Goal: Transaction & Acquisition: Purchase product/service

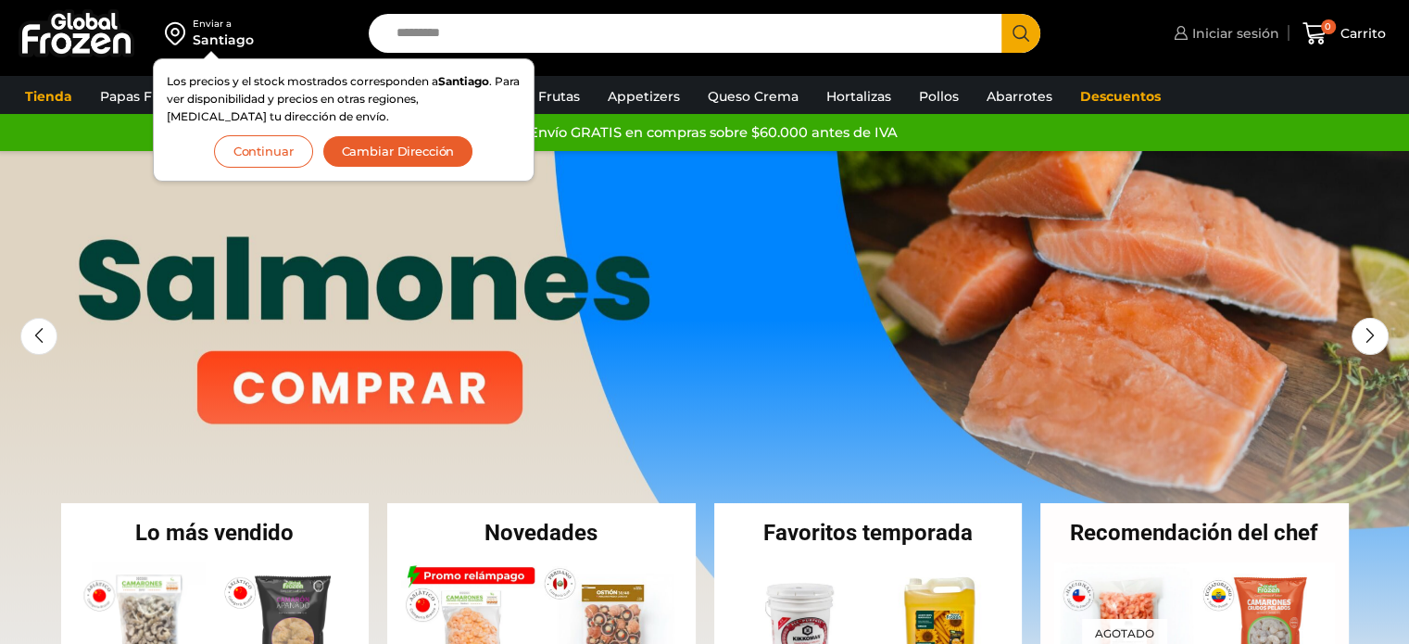
click at [1264, 36] on span "Iniciar sesión" at bounding box center [1234, 33] width 92 height 19
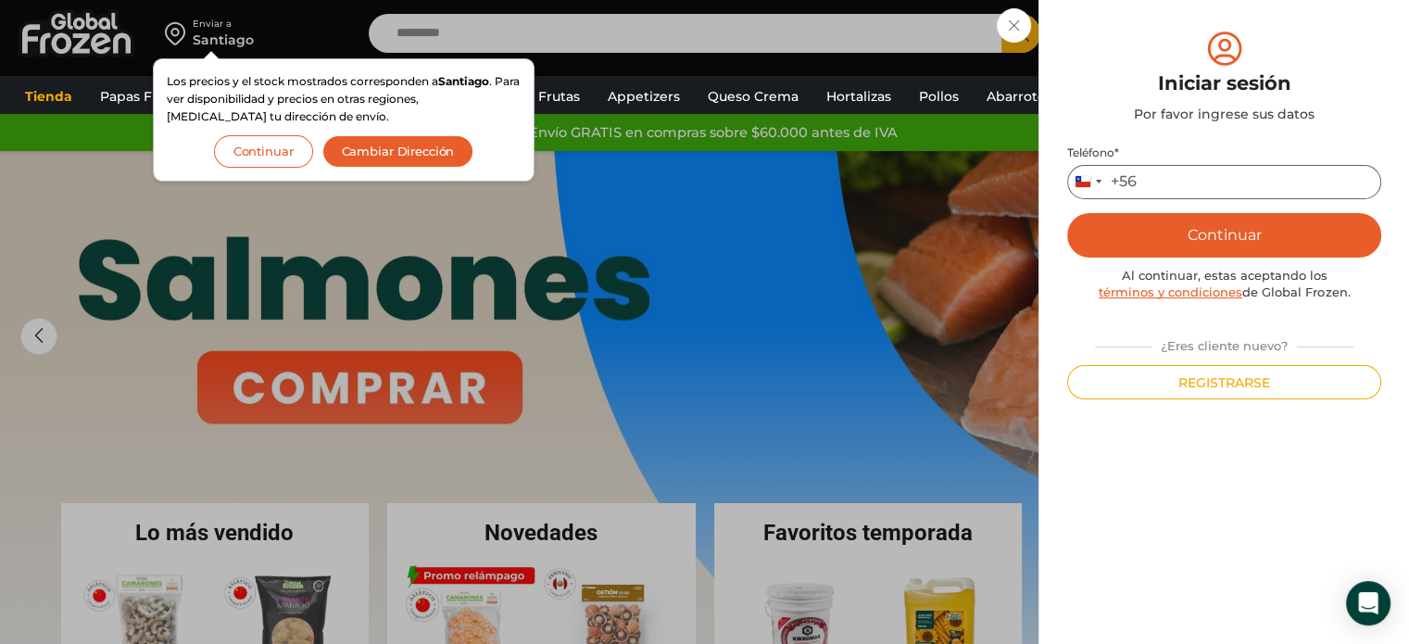
click at [1207, 177] on input "Teléfono *" at bounding box center [1224, 182] width 314 height 34
type input "*********"
click at [1127, 233] on button "Continuar" at bounding box center [1224, 235] width 314 height 44
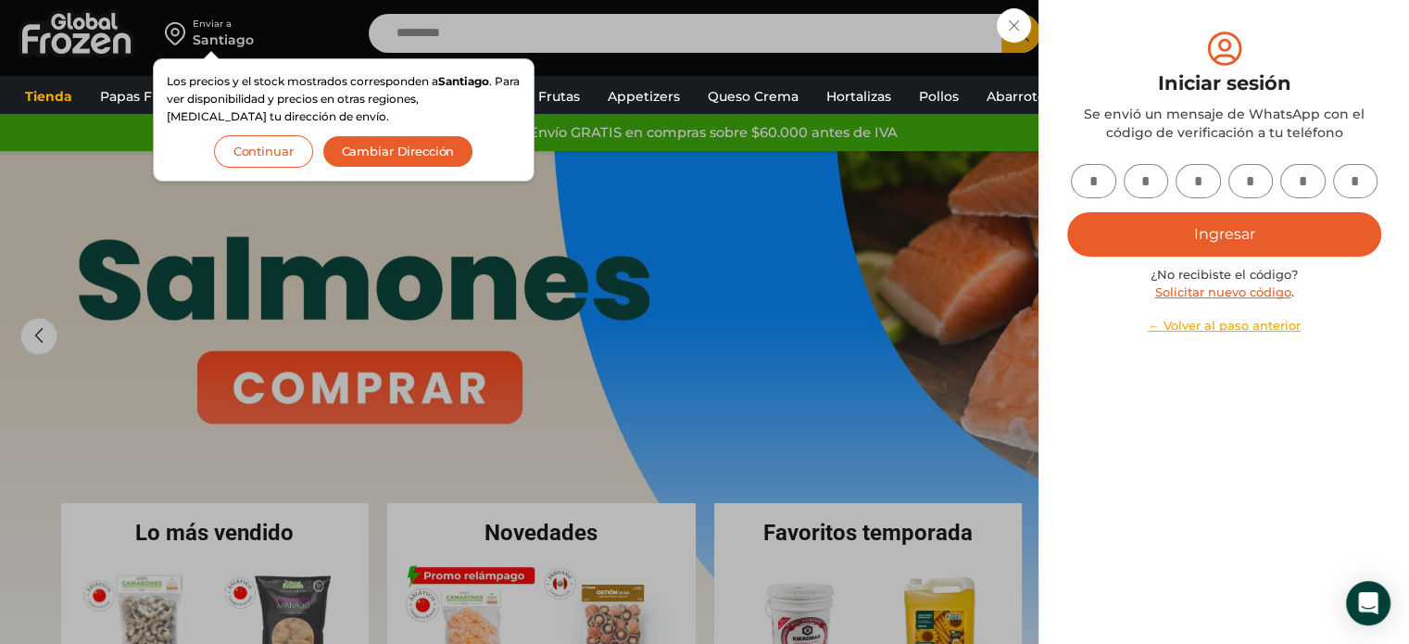
click at [1098, 179] on input "text" at bounding box center [1093, 181] width 45 height 34
type input "*"
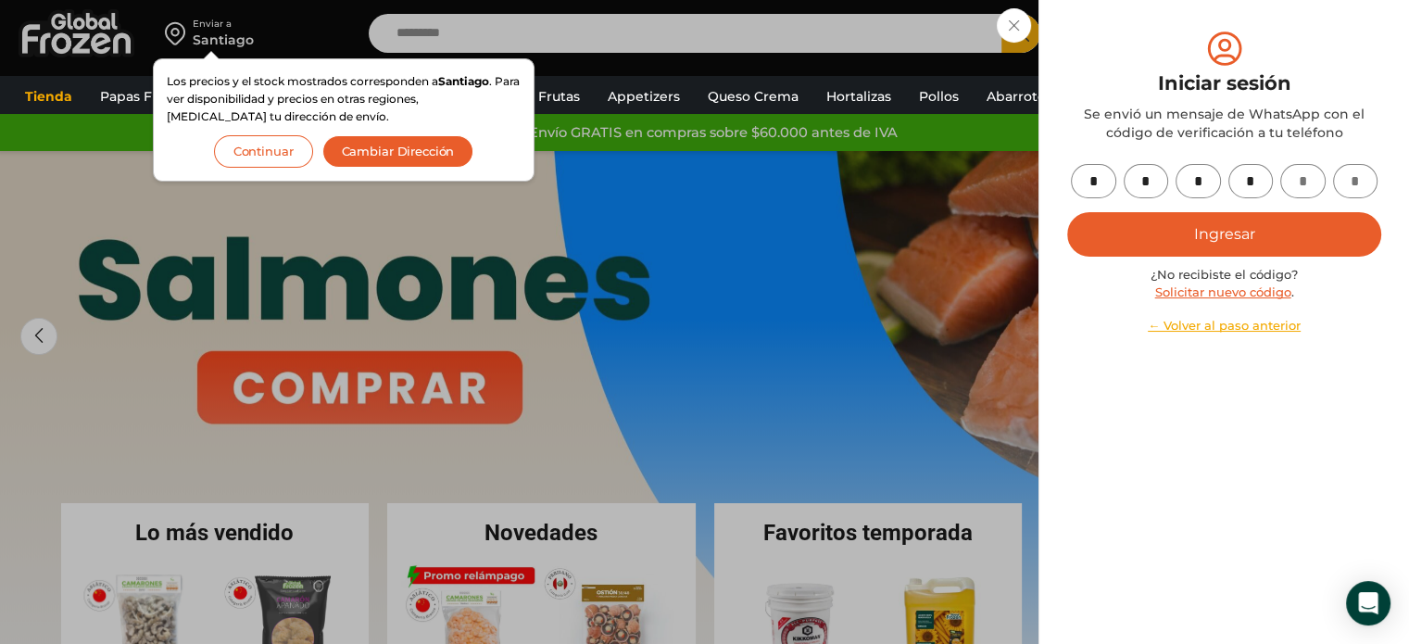
type input "*"
click at [1213, 238] on button "Ingresar" at bounding box center [1224, 234] width 314 height 44
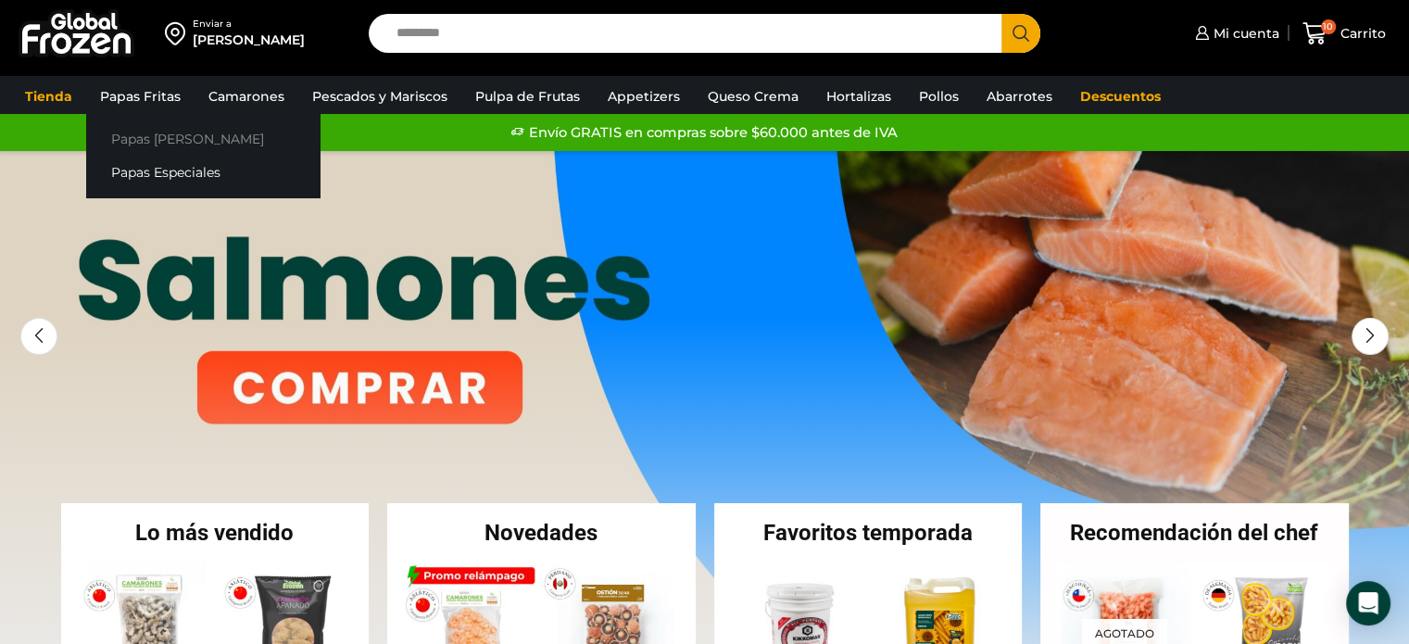
click at [182, 133] on link "Papas [PERSON_NAME]" at bounding box center [202, 138] width 233 height 34
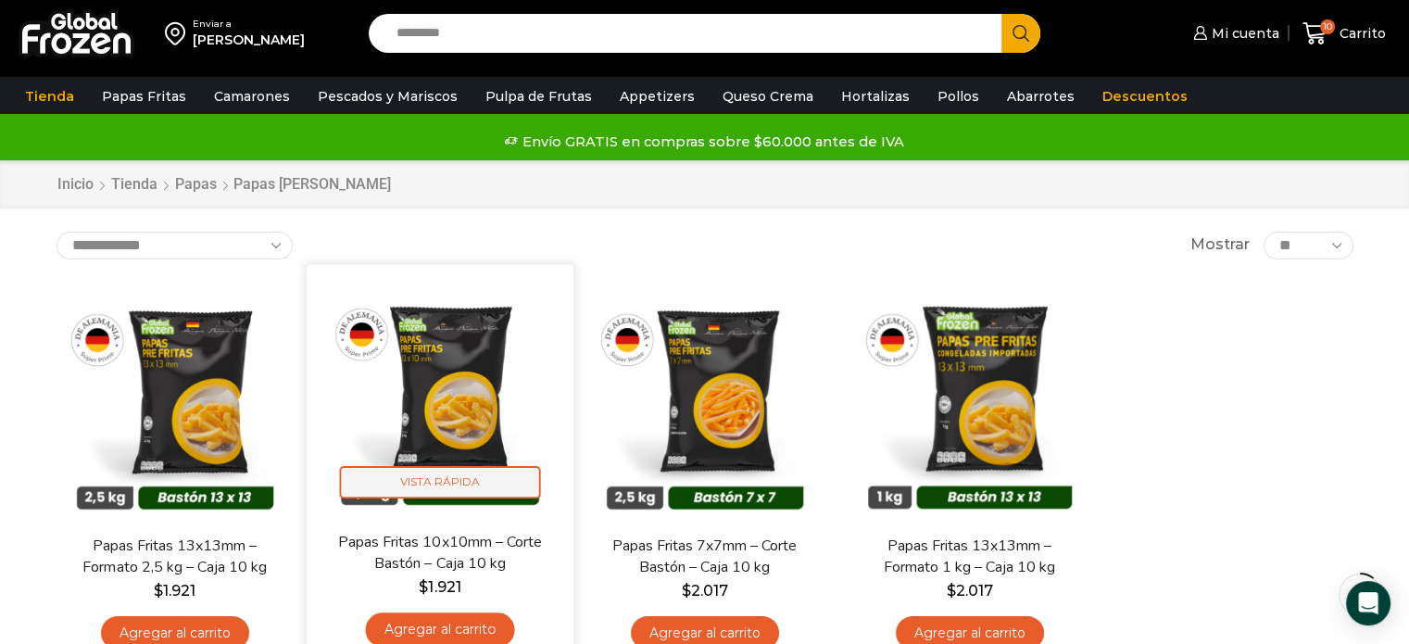
scroll to position [93, 0]
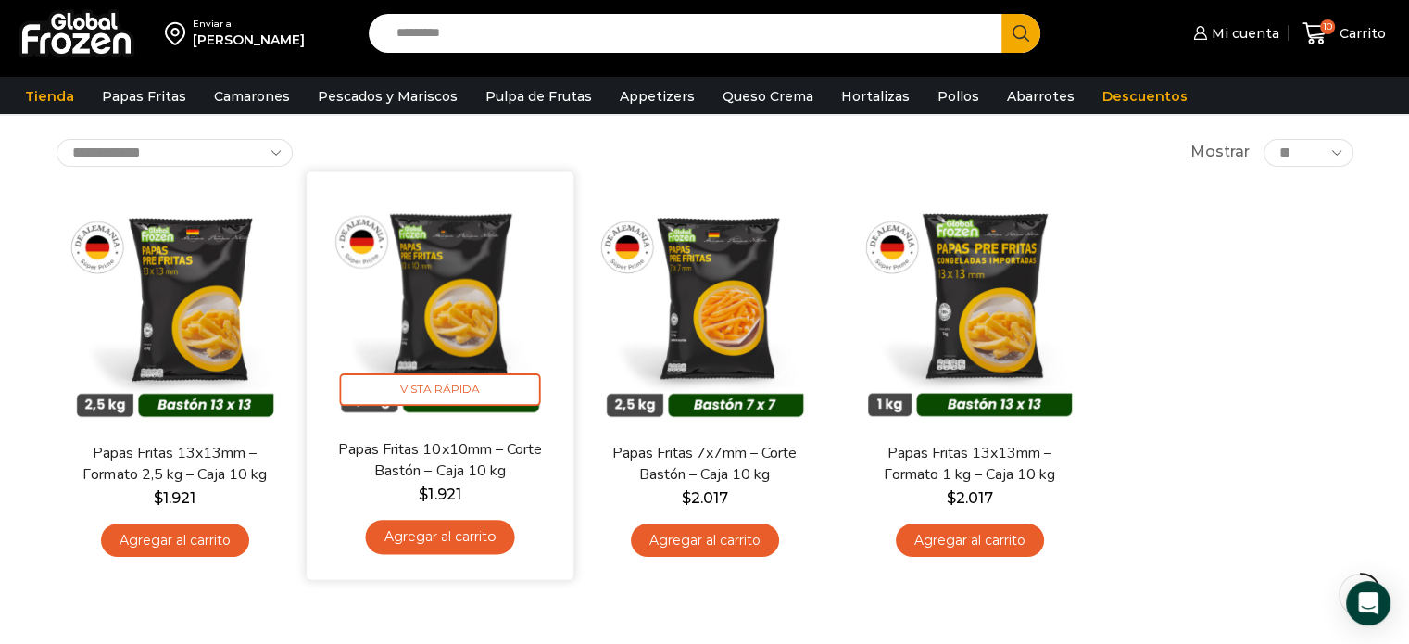
click at [444, 534] on link "Agregar al carrito" at bounding box center [439, 537] width 149 height 34
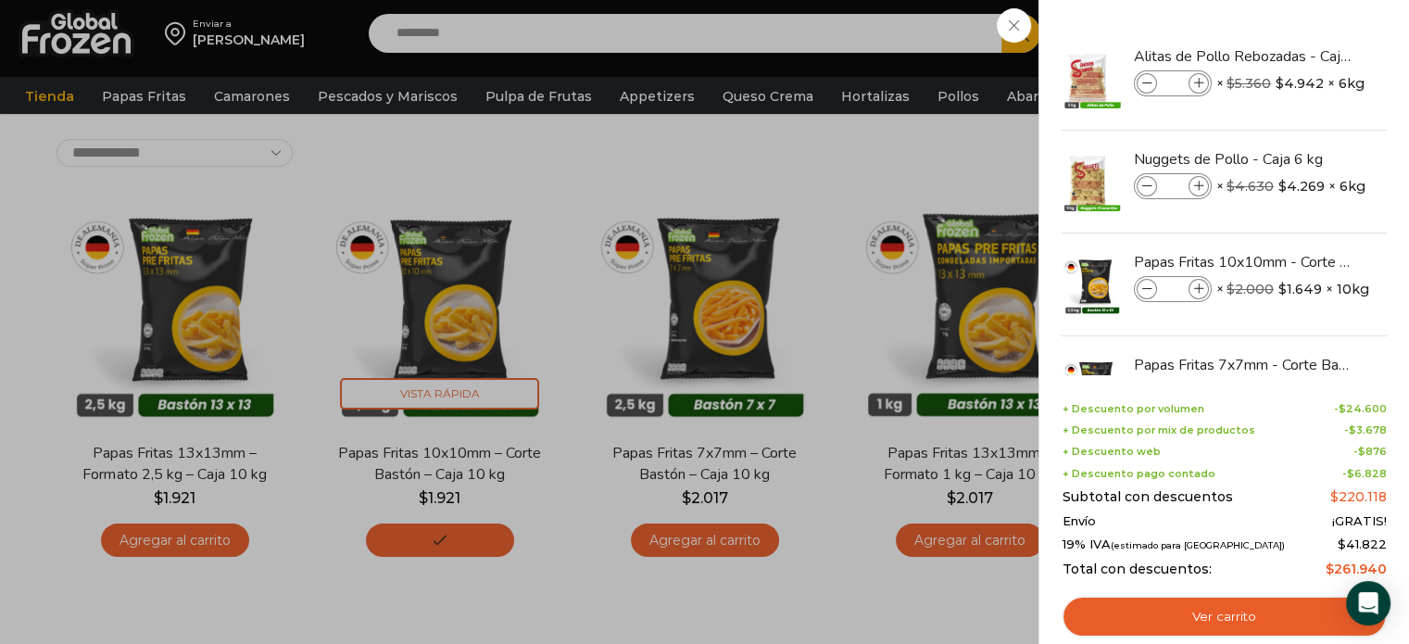
click at [1363, 23] on div "11 Shopping Cart Alitas de Pollo Rebozadas - Caja 6 kg Alitas de Pollo Rebozada…" at bounding box center [1224, 322] width 371 height 644
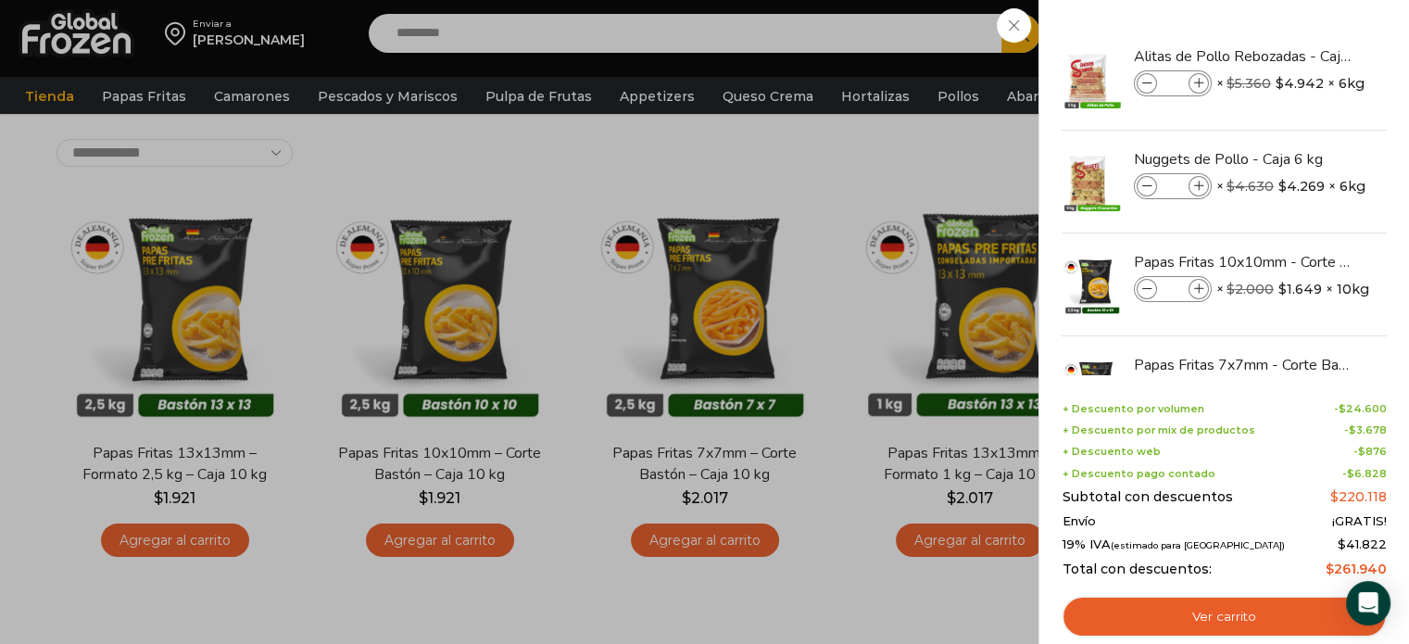
drag, startPoint x: 991, startPoint y: 12, endPoint x: 999, endPoint y: 19, distance: 10.5
click at [1298, 13] on div "11 Carrito 11 11 Shopping Cart *" at bounding box center [1344, 34] width 93 height 44
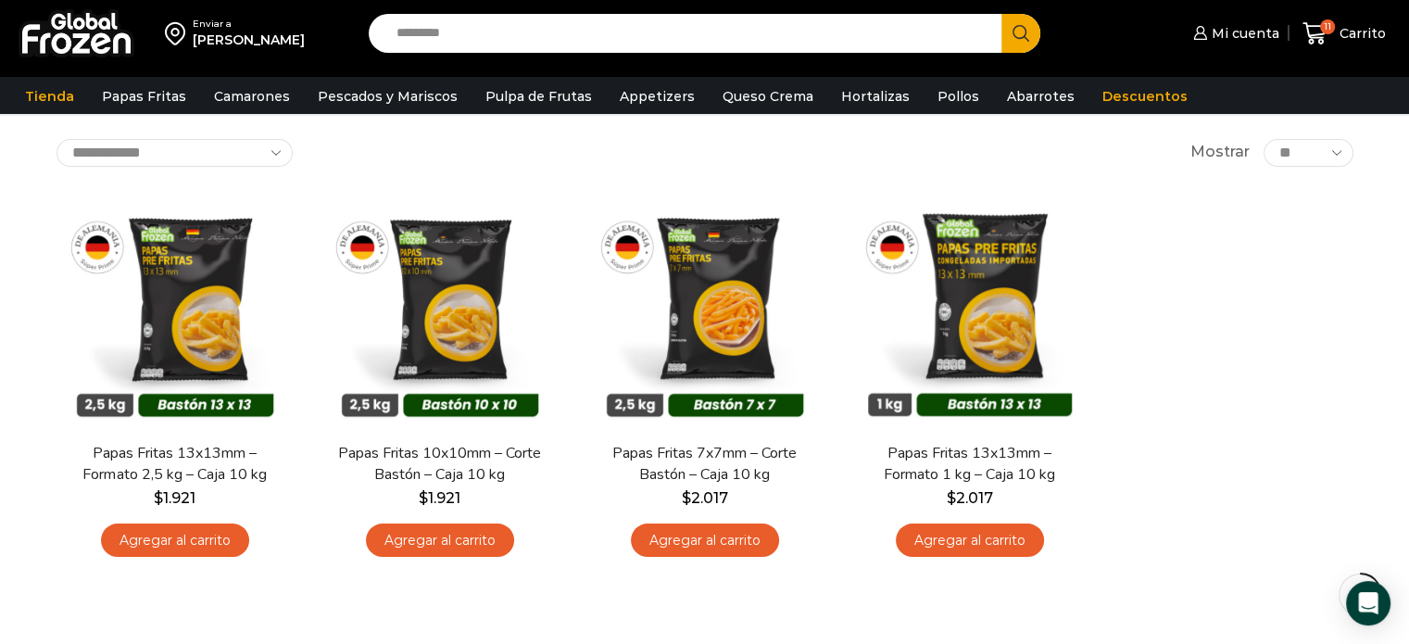
click at [1016, 29] on icon "Search button" at bounding box center [1021, 33] width 17 height 17
click at [1351, 30] on span "Carrito" at bounding box center [1360, 33] width 51 height 19
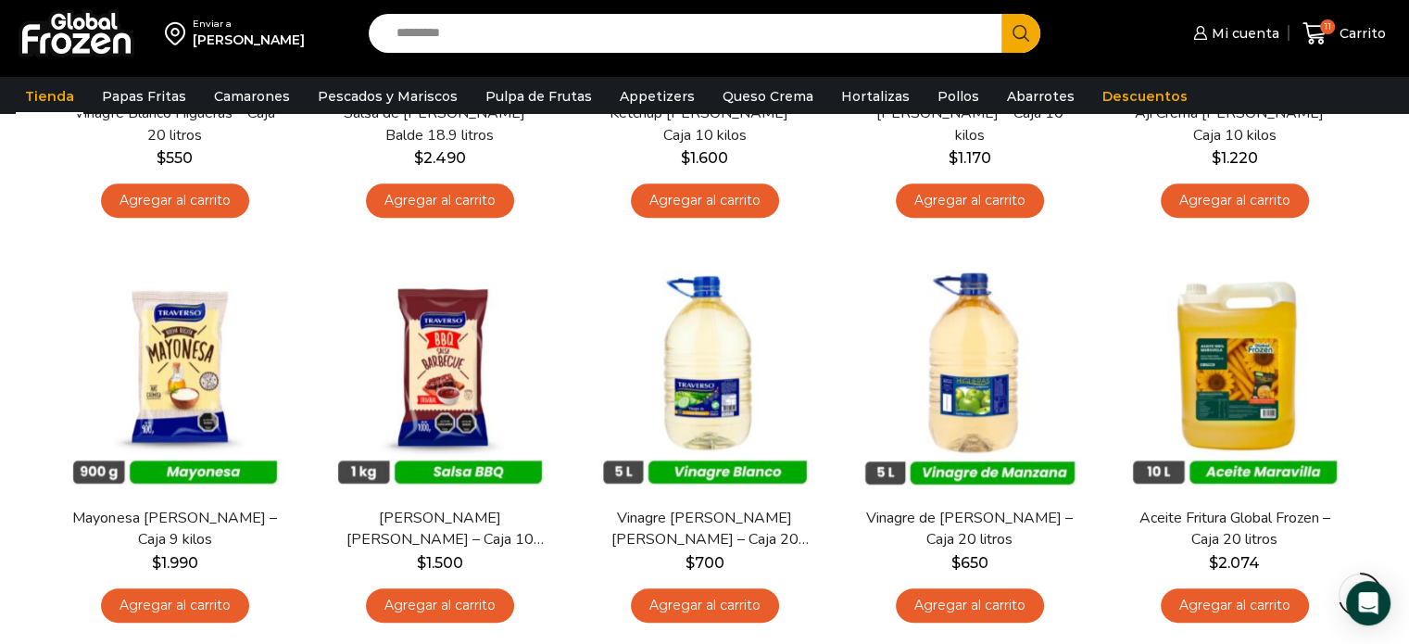
scroll to position [1390, 0]
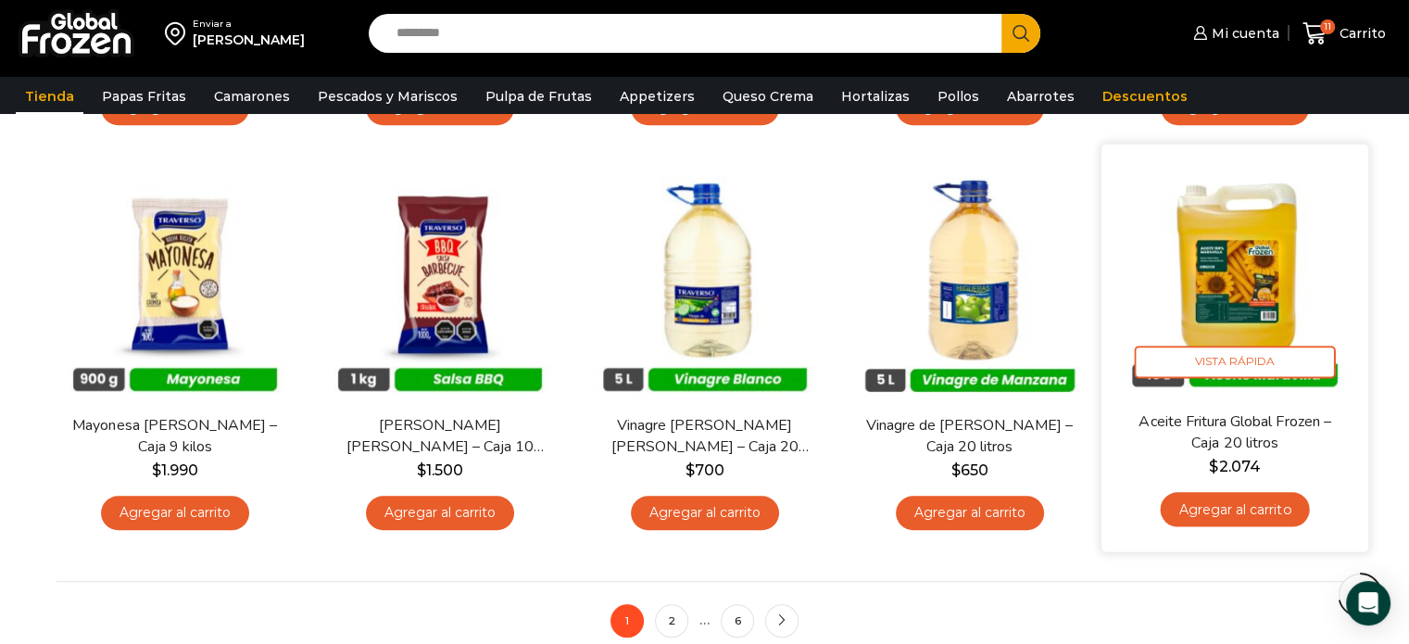
click at [1268, 520] on link "Agregar al carrito" at bounding box center [1234, 509] width 149 height 34
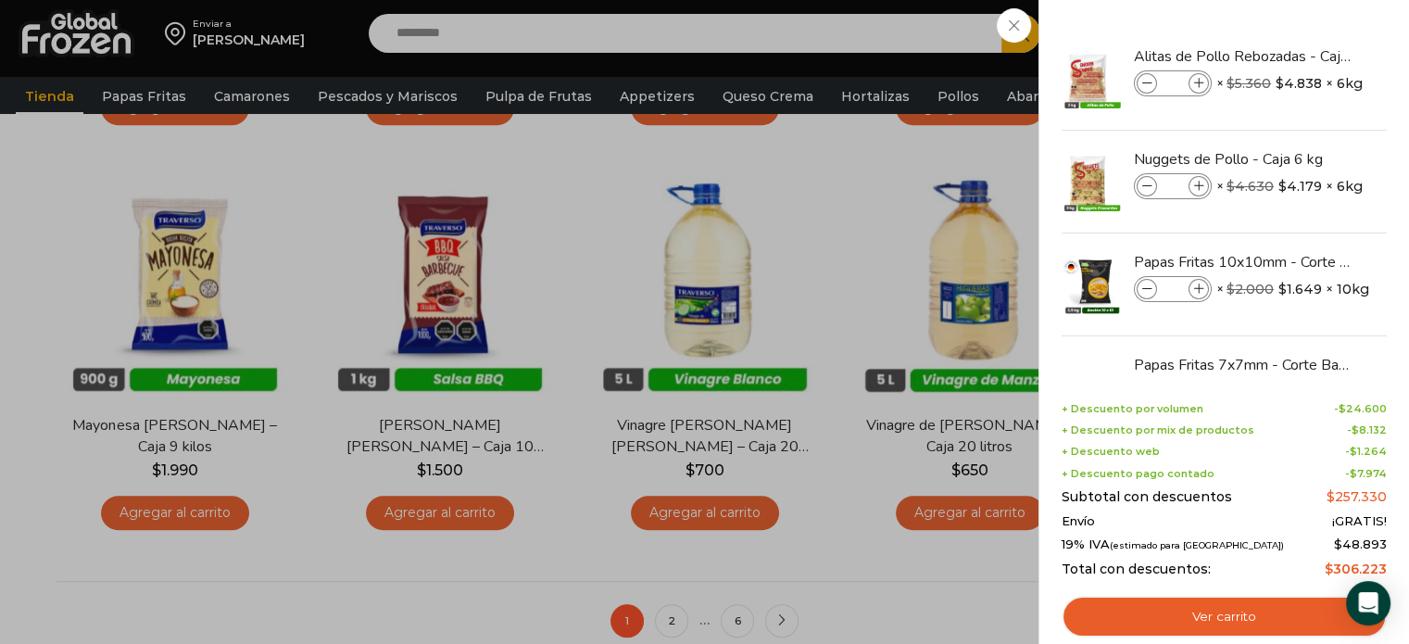
scroll to position [1668, 0]
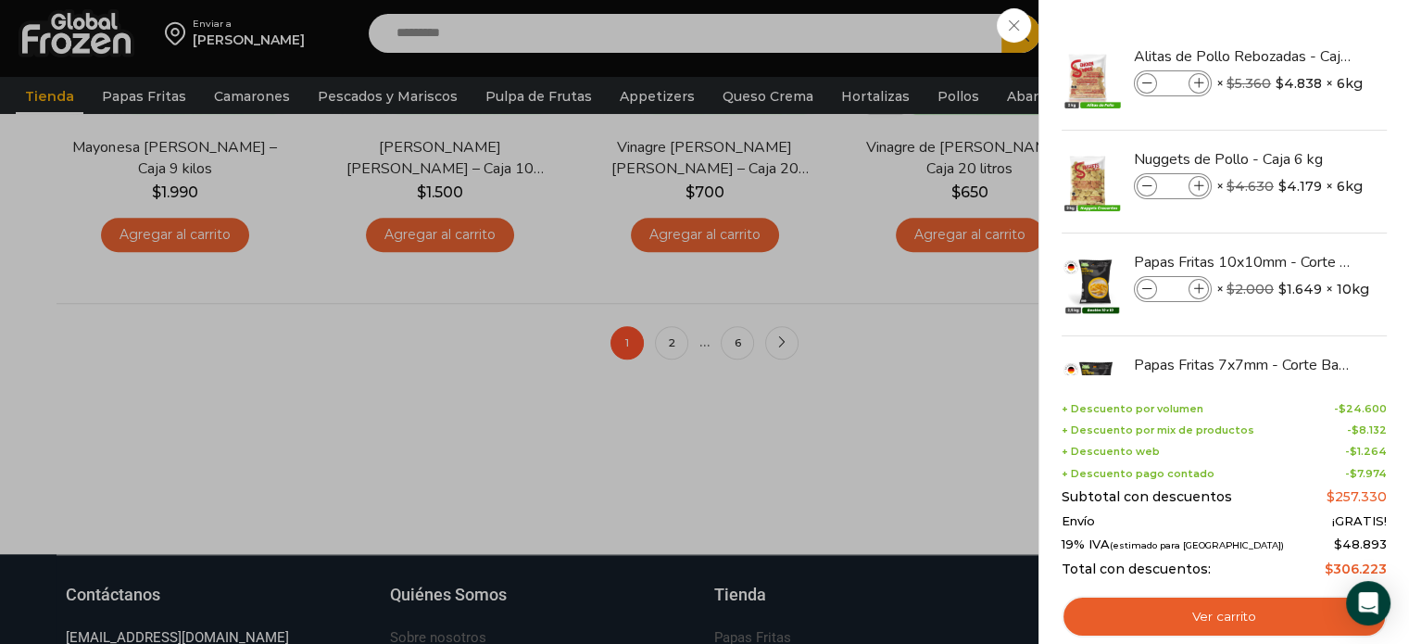
click at [1298, 56] on div "12 Carrito 12 12 Shopping Cart *" at bounding box center [1344, 34] width 93 height 44
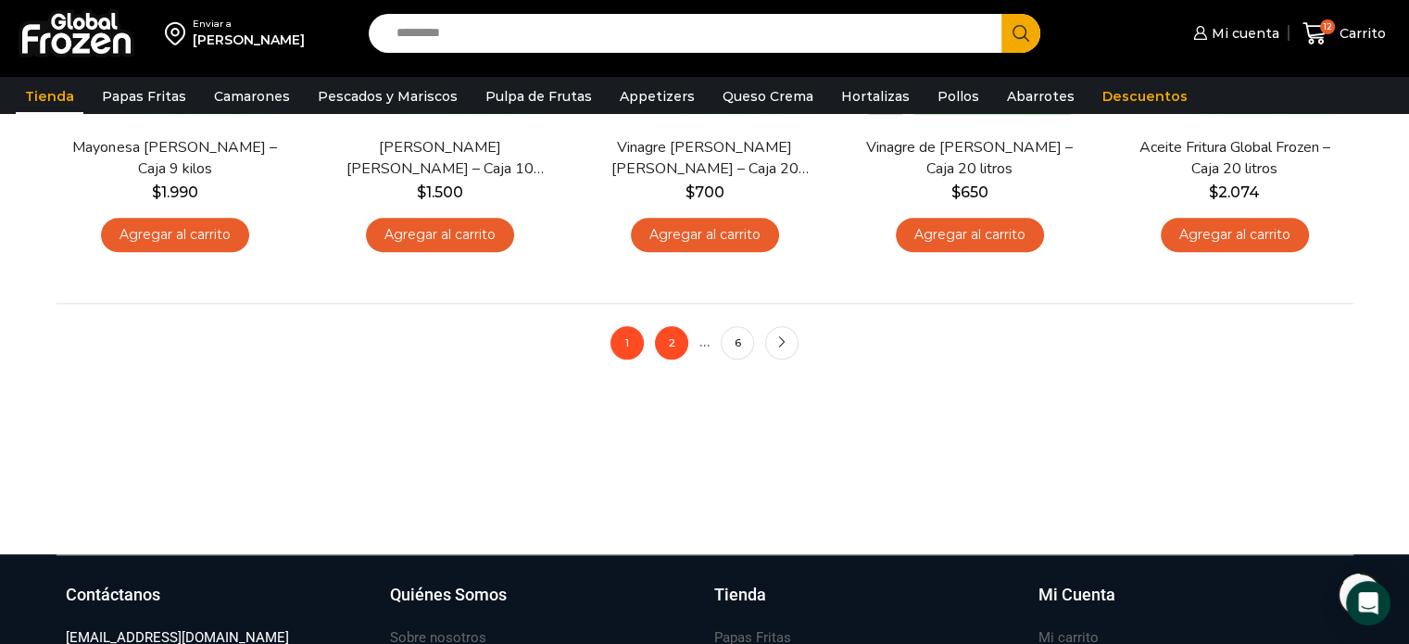
click at [664, 337] on link "2" at bounding box center [671, 342] width 33 height 33
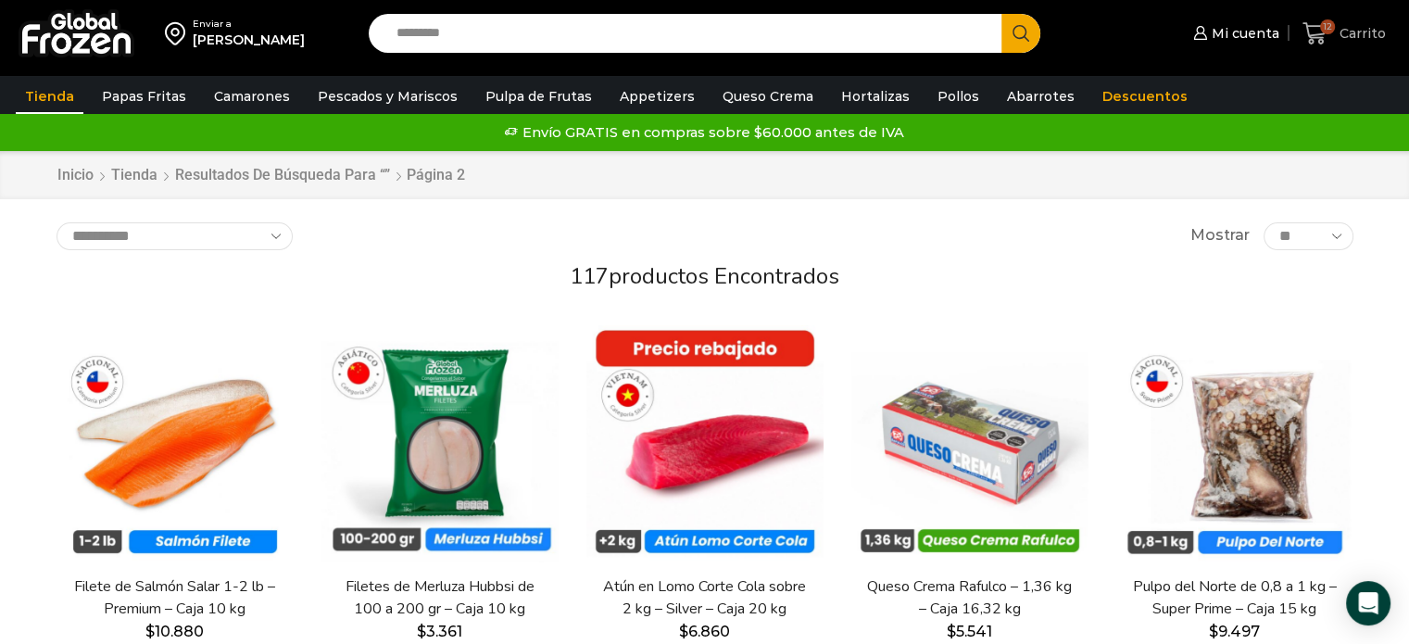
click at [1370, 25] on span "12 Carrito" at bounding box center [1344, 33] width 83 height 25
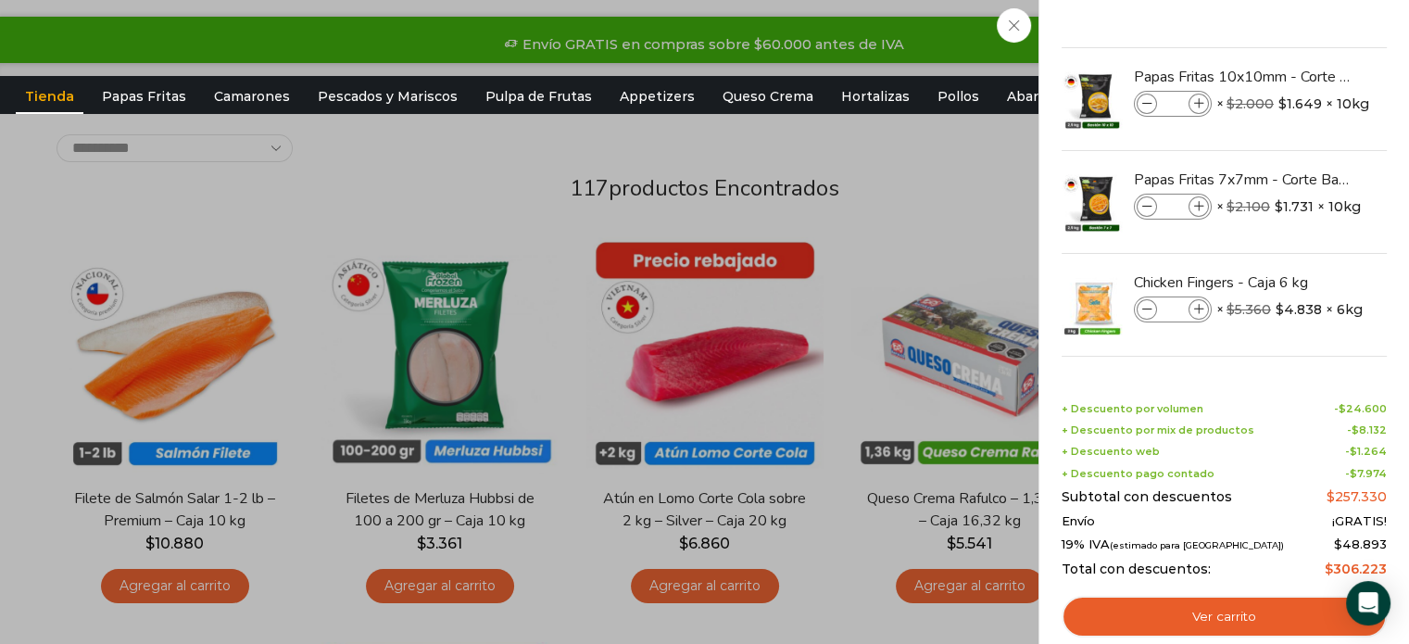
scroll to position [93, 0]
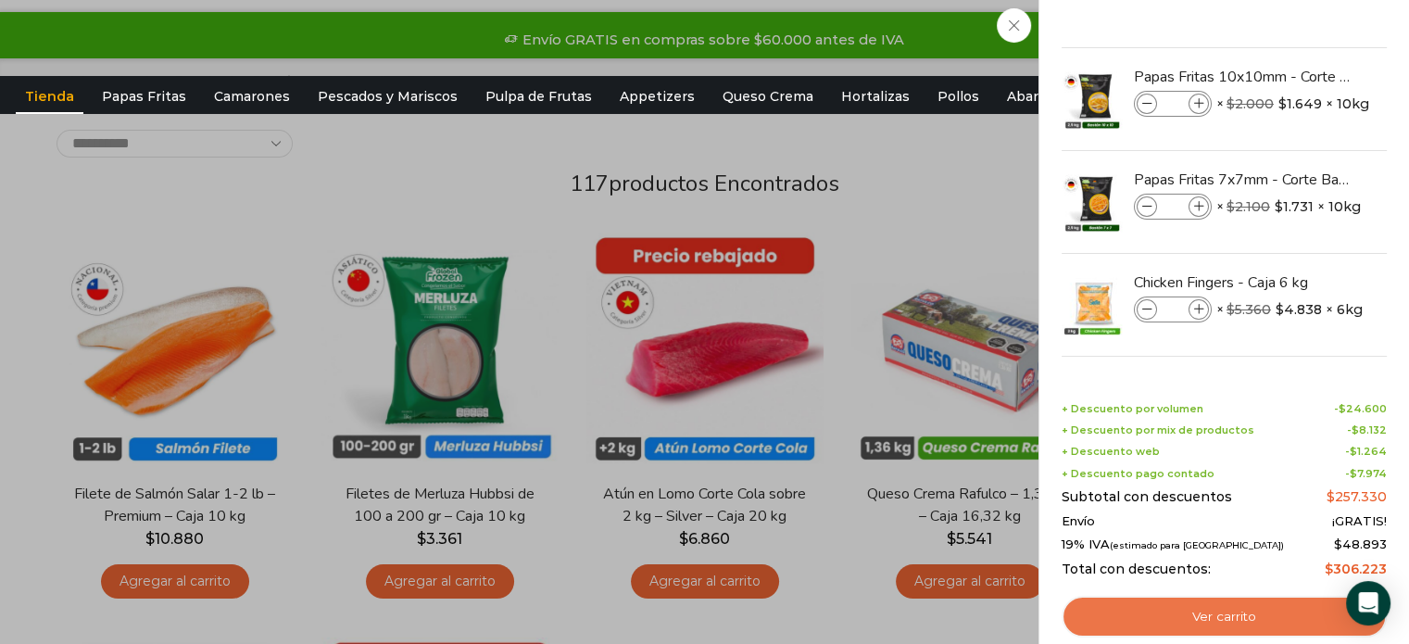
click at [1245, 617] on link "Ver carrito" at bounding box center [1224, 617] width 325 height 43
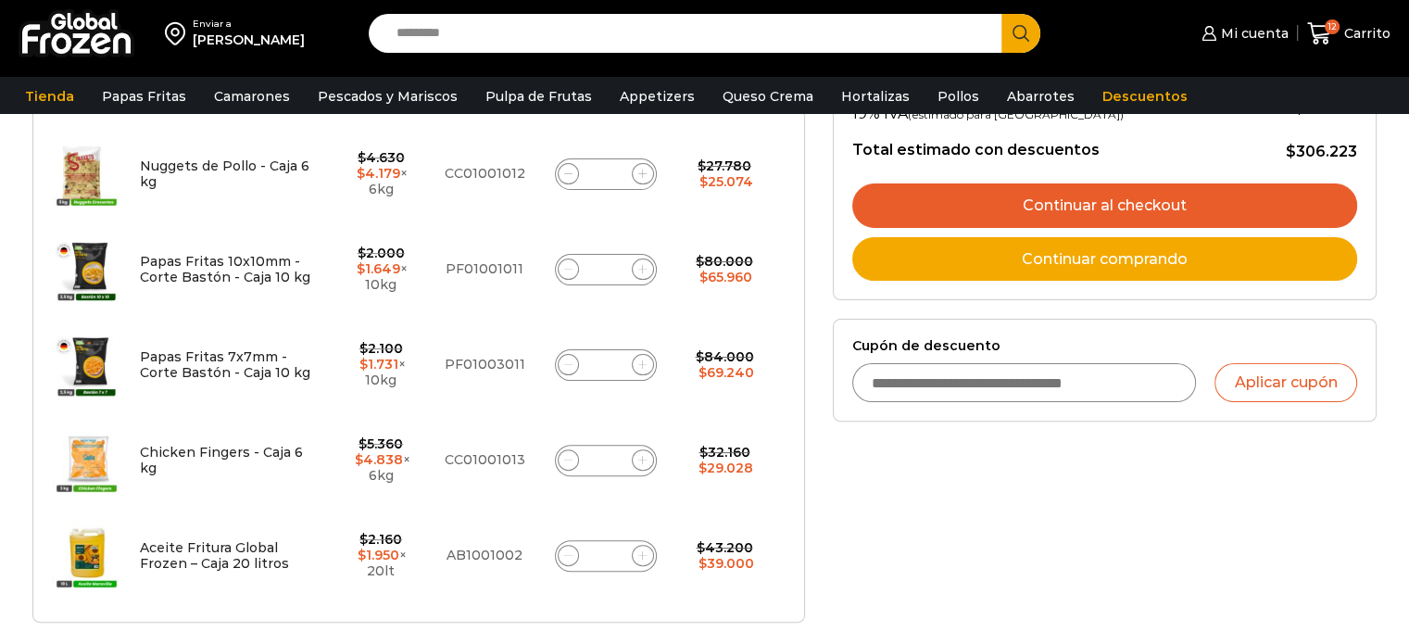
click at [564, 266] on icon at bounding box center [568, 269] width 8 height 8
type input "*"
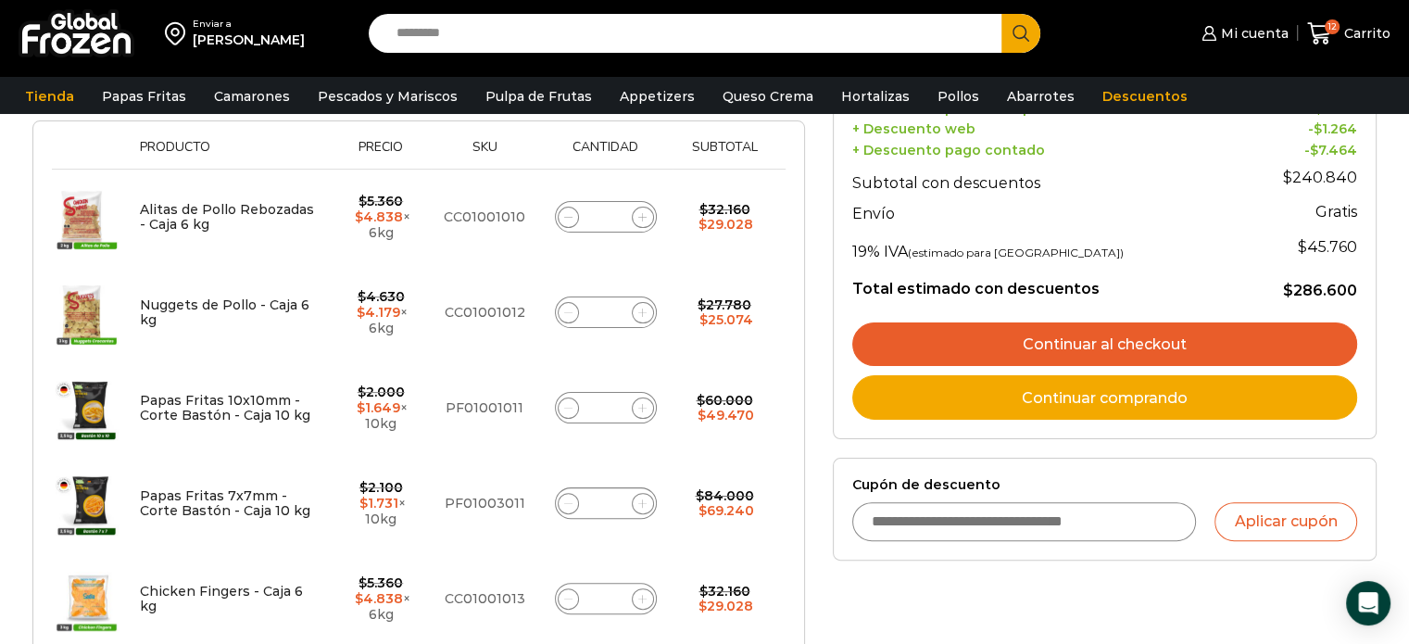
scroll to position [486, 0]
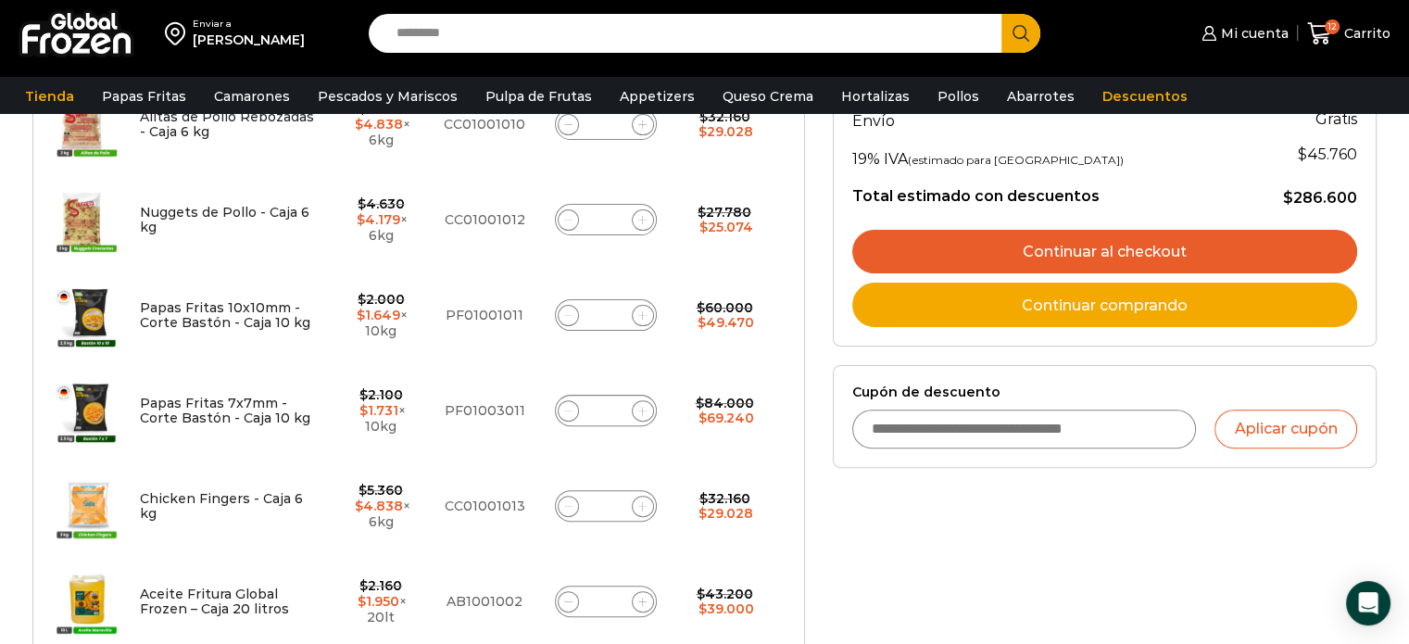
click at [973, 230] on link "Continuar al checkout" at bounding box center [1104, 252] width 505 height 44
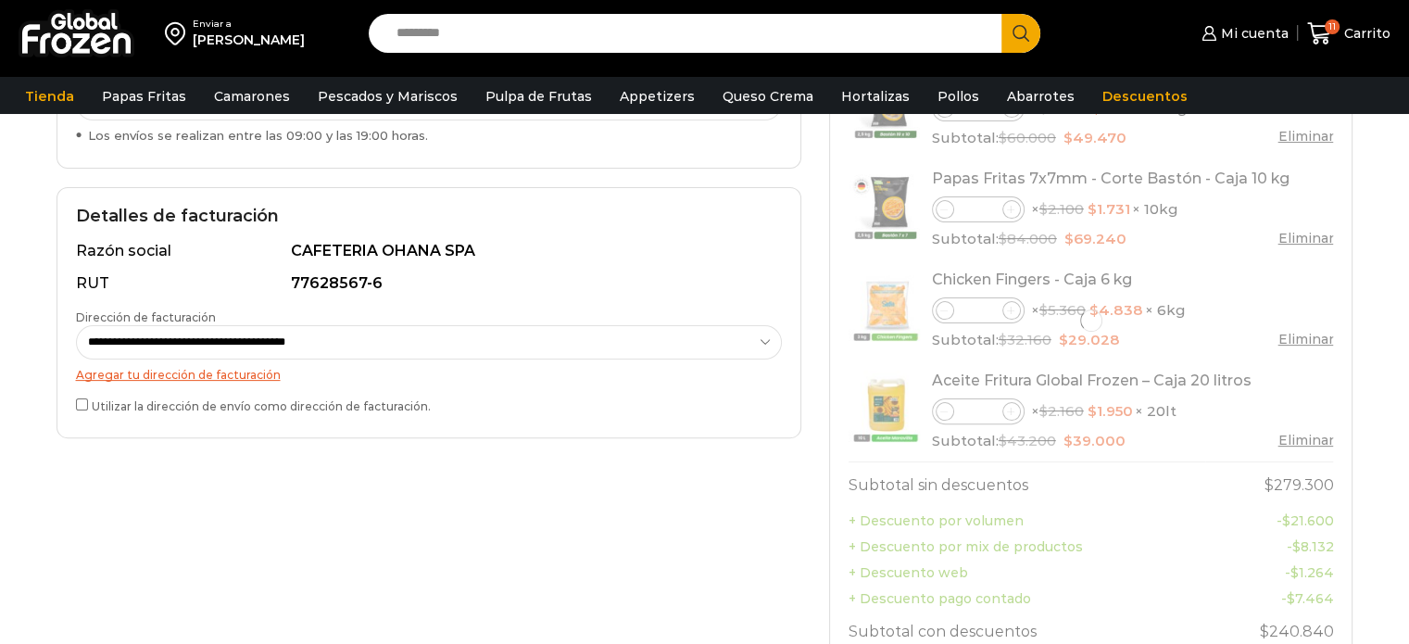
scroll to position [463, 0]
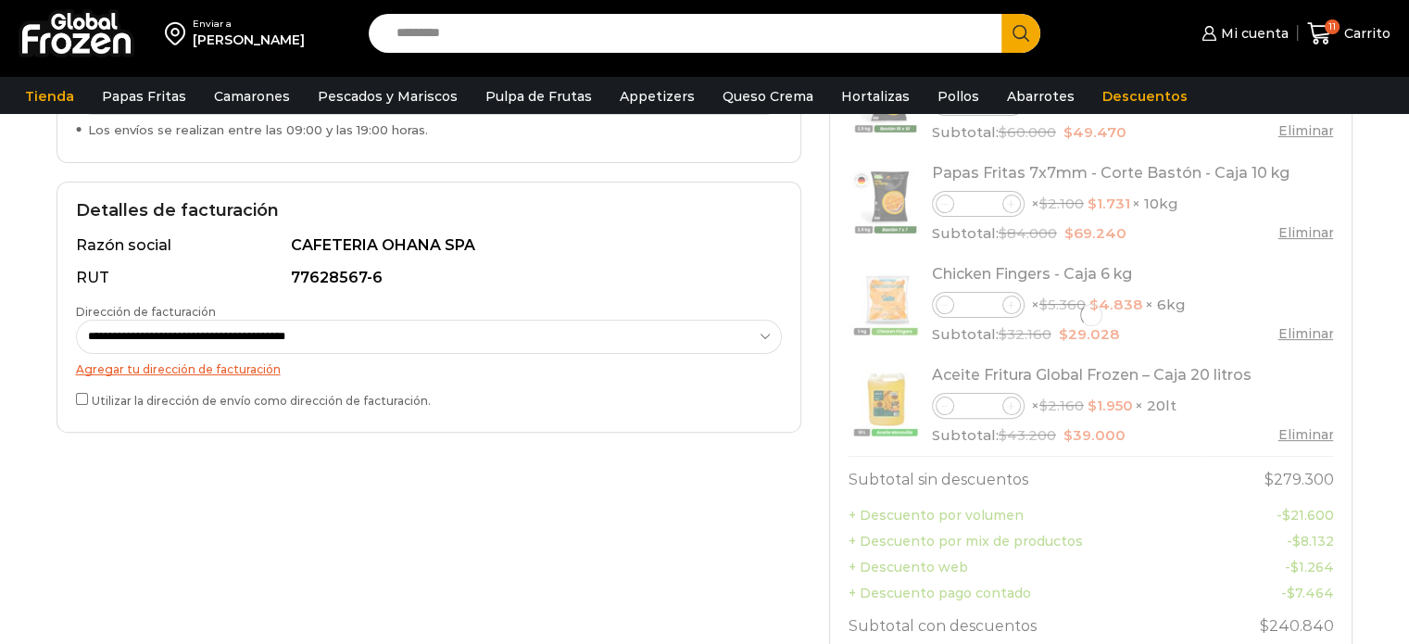
select select "*"
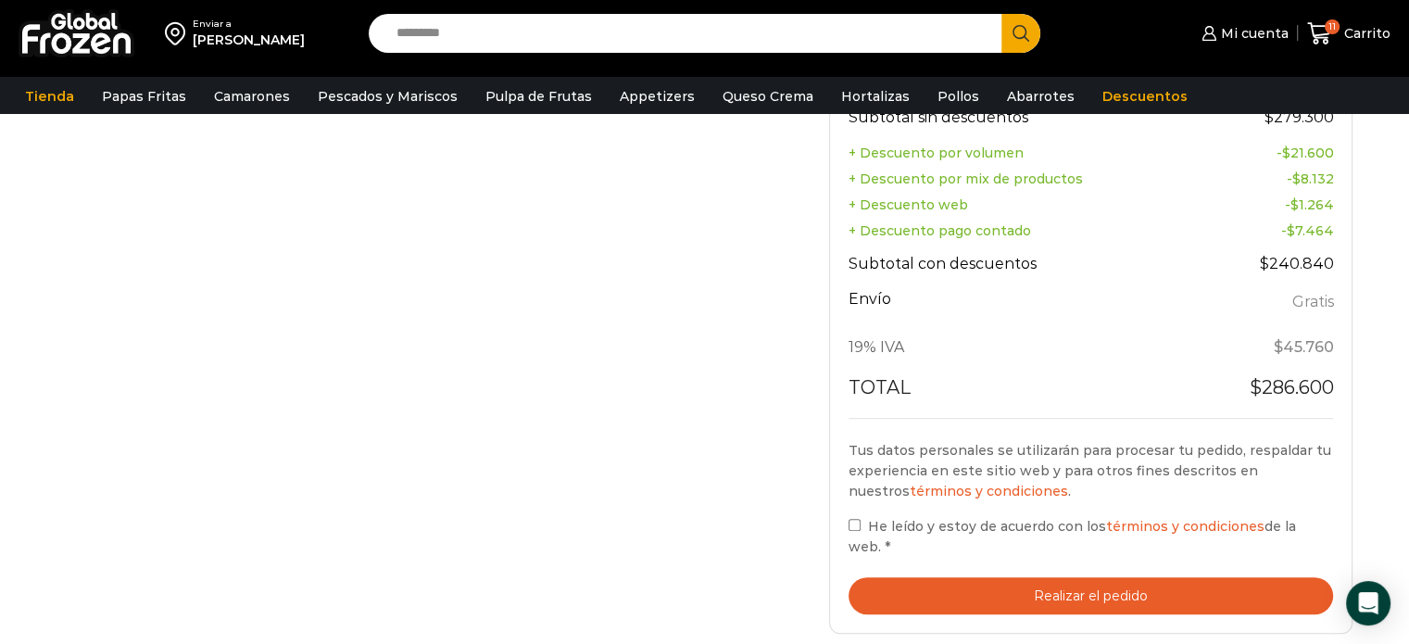
scroll to position [1019, 0]
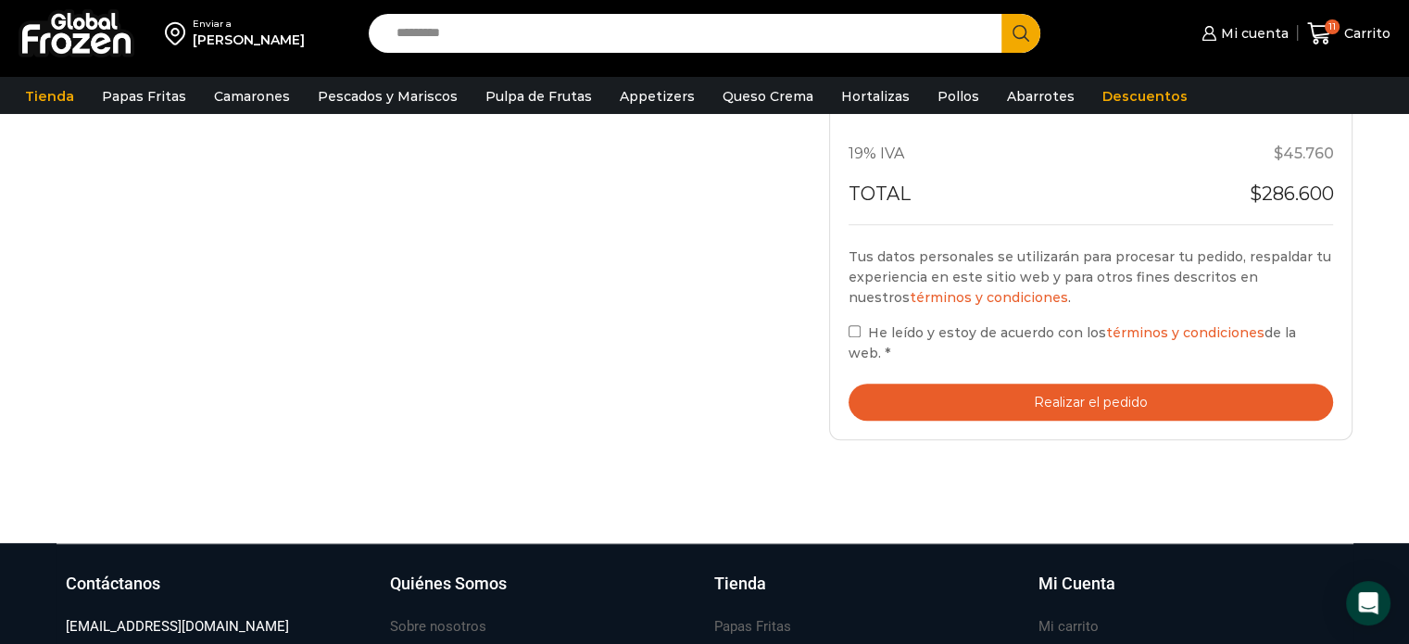
click at [1029, 386] on button "Realizar el pedido" at bounding box center [1092, 403] width 486 height 38
